Goal: Find contact information: Find contact information

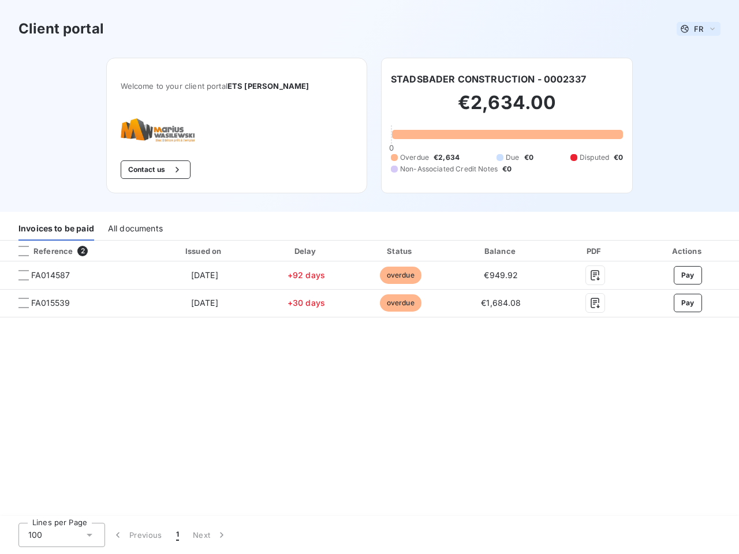
click at [699, 29] on span "FR" at bounding box center [698, 28] width 9 height 9
click at [144, 170] on button "Contact us" at bounding box center [156, 170] width 70 height 18
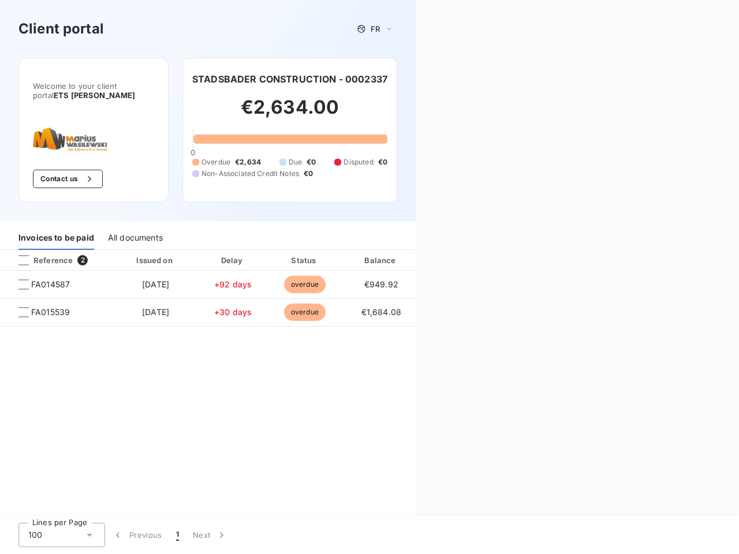
click at [488, 79] on div "Contact us Fill out the form below, and a member of our team will get back to y…" at bounding box center [577, 277] width 323 height 554
click at [56, 229] on div "Invoices to be paid" at bounding box center [56, 238] width 76 height 24
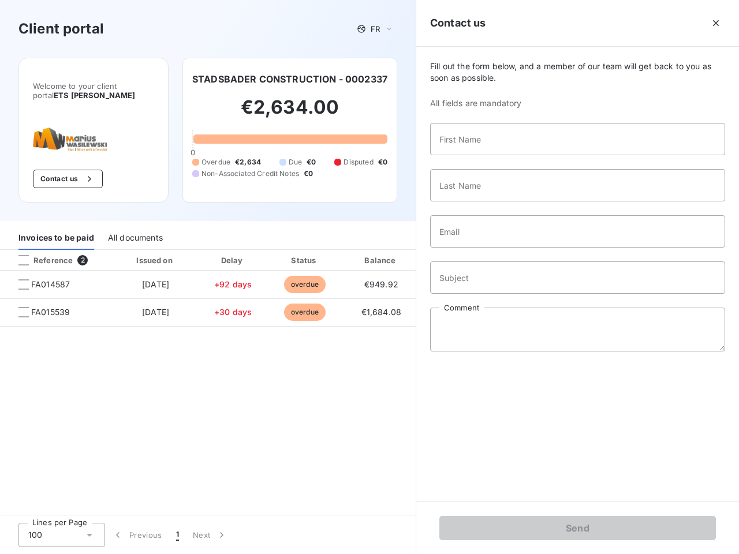
click at [135, 229] on div "All documents" at bounding box center [135, 238] width 55 height 24
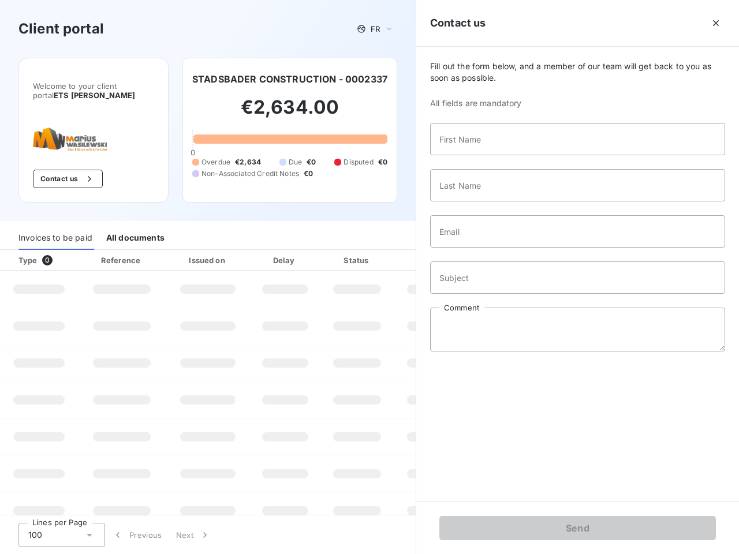
click at [74, 251] on th "Type 0" at bounding box center [39, 260] width 78 height 21
